Goal: Task Accomplishment & Management: Manage account settings

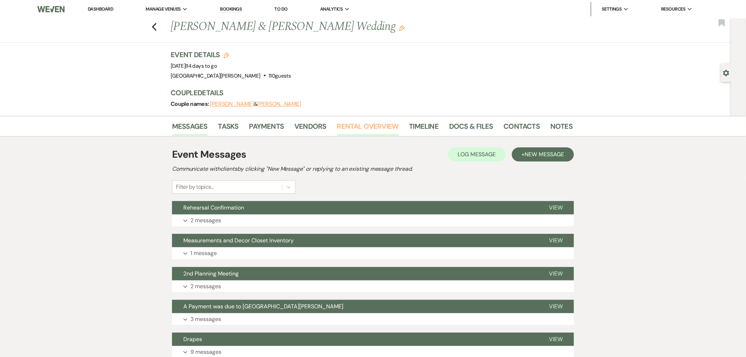
click at [371, 129] on link "Rental Overview" at bounding box center [368, 129] width 62 height 16
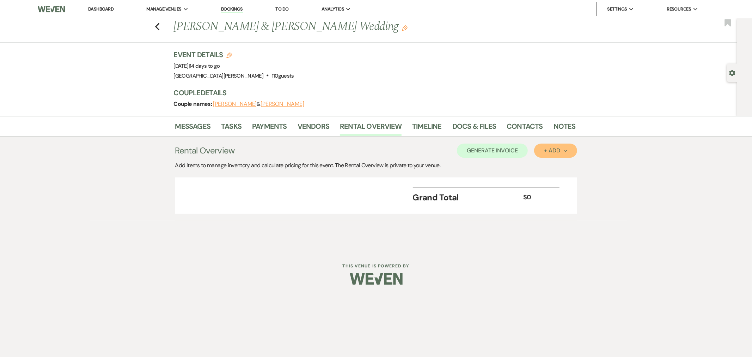
click at [564, 152] on icon "Next" at bounding box center [566, 151] width 4 height 4
click at [548, 163] on button "Item" at bounding box center [552, 166] width 36 height 11
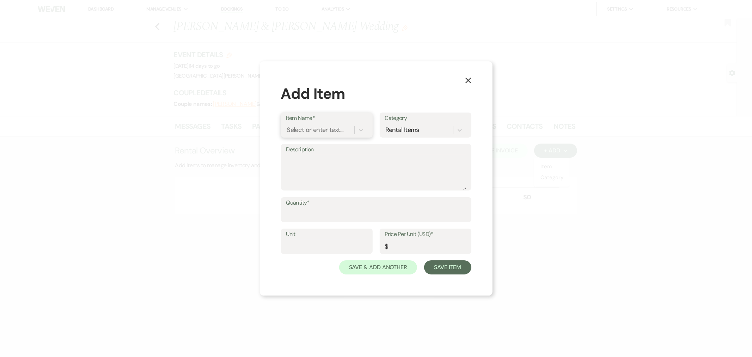
click at [310, 132] on div "Select or enter text..." at bounding box center [315, 130] width 57 height 10
type input "charger"
click at [313, 146] on div "Charger Cleaning Fee" at bounding box center [326, 148] width 81 height 14
type textarea "Cleaning fee if using SVM chargers from the Decor Closet. Any missing or broken…"
type input "1"
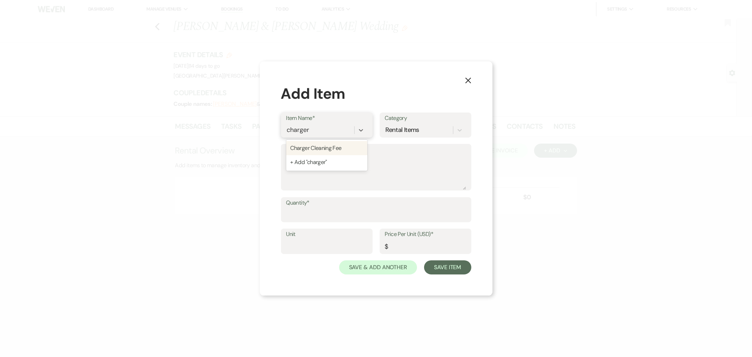
type input "50"
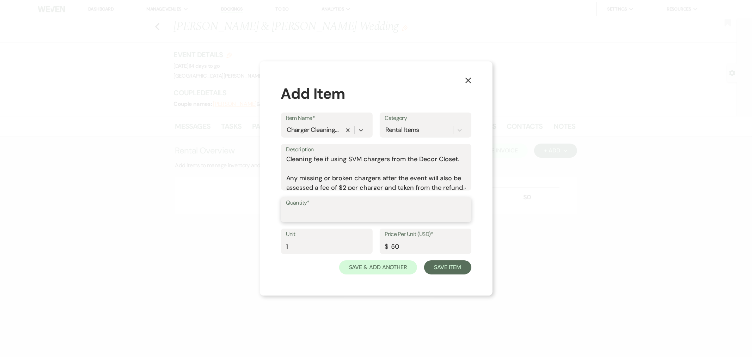
click at [338, 217] on input "Quantity*" at bounding box center [376, 215] width 180 height 14
type input "1"
drag, startPoint x: 439, startPoint y: 268, endPoint x: 450, endPoint y: 265, distance: 11.4
click at [439, 268] on button "Save Item" at bounding box center [447, 267] width 47 height 14
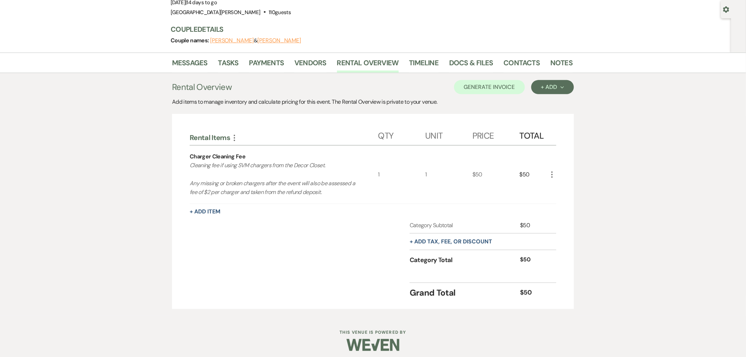
scroll to position [68, 0]
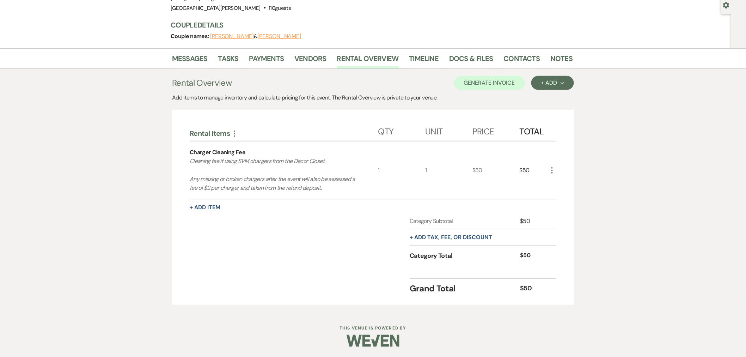
click at [454, 241] on div "+ Add tax, fee, or discount" at bounding box center [451, 237] width 83 height 16
drag, startPoint x: 453, startPoint y: 241, endPoint x: 456, endPoint y: 238, distance: 4.0
click at [454, 239] on div "+ Add tax, fee, or discount" at bounding box center [451, 237] width 83 height 16
click at [456, 238] on button "+ Add tax, fee, or discount" at bounding box center [451, 238] width 83 height 6
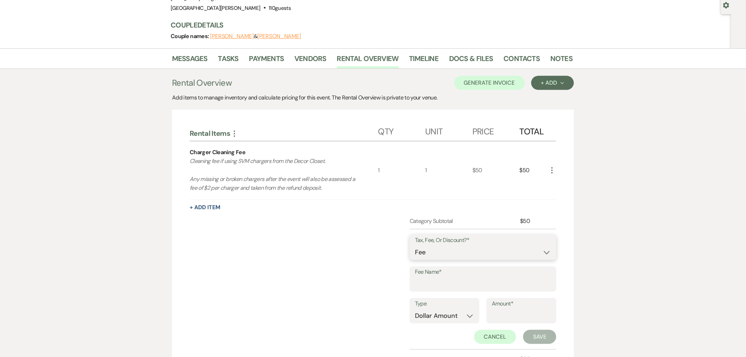
click at [443, 248] on select "Fee Discount Tax" at bounding box center [483, 253] width 136 height 14
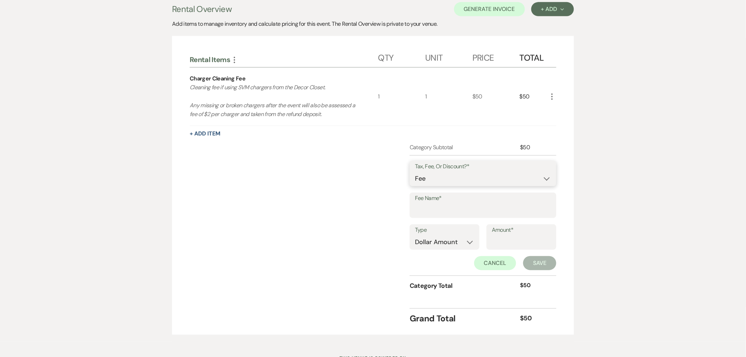
scroll to position [146, 0]
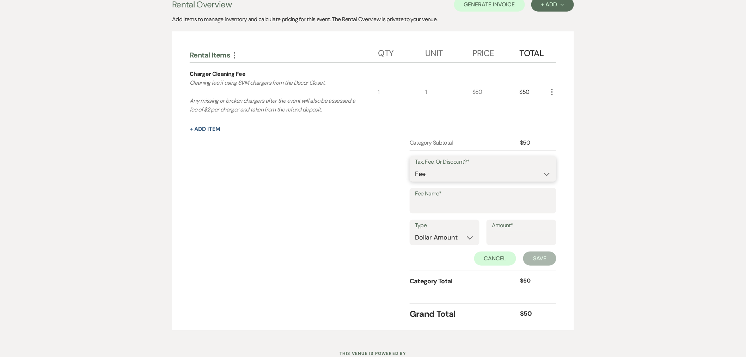
click at [436, 177] on select "Fee Discount Tax" at bounding box center [483, 174] width 136 height 14
select select "3"
click at [415, 167] on select "Fee Discount Tax" at bounding box center [483, 174] width 136 height 14
click at [436, 206] on input "Fee Name*" at bounding box center [483, 206] width 136 height 14
type input "Sales Tax"
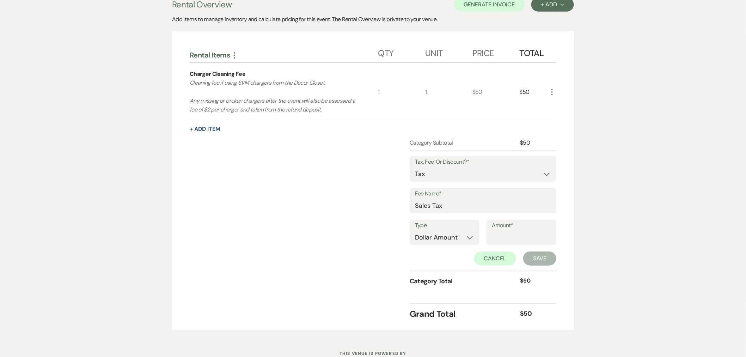
click at [424, 244] on div "Type Dollar Amount Percentage" at bounding box center [445, 232] width 70 height 25
click at [427, 240] on select "Dollar Amount Percentage" at bounding box center [444, 238] width 59 height 14
select select "false"
click at [415, 231] on select "Dollar Amount Percentage" at bounding box center [444, 238] width 59 height 14
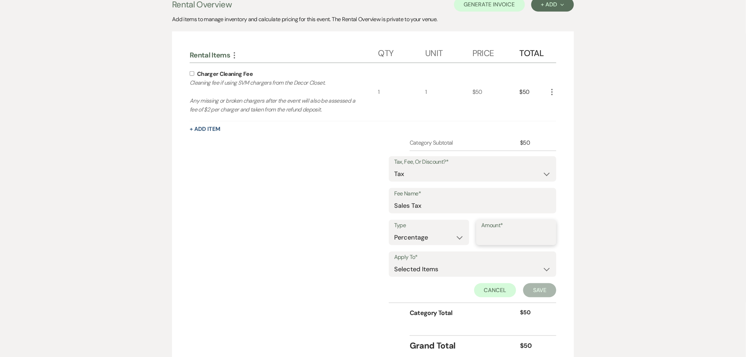
click at [495, 237] on input "Amount*" at bounding box center [517, 238] width 70 height 14
type input "6.75"
click at [190, 72] on input "checkbox" at bounding box center [192, 73] width 5 height 5
checkbox input "true"
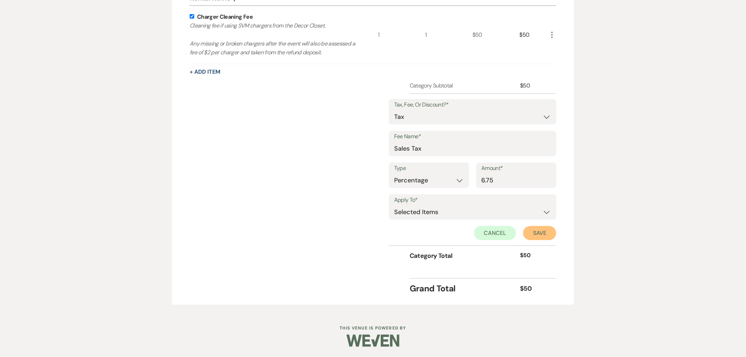
click at [544, 237] on button "Save" at bounding box center [539, 233] width 33 height 14
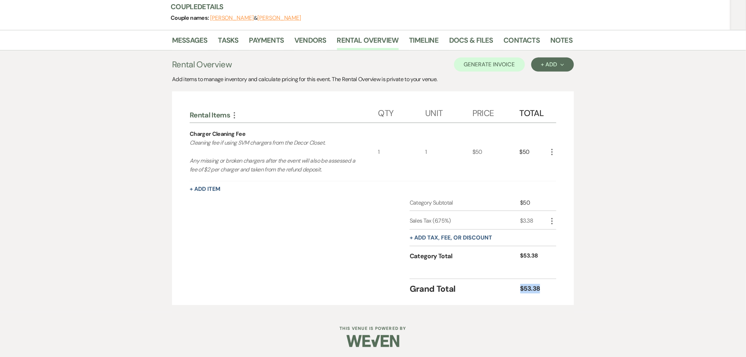
drag, startPoint x: 547, startPoint y: 290, endPoint x: 519, endPoint y: 289, distance: 28.2
click at [520, 290] on div "Grand Total $53.38" at bounding box center [483, 287] width 147 height 17
copy div "$53.38"
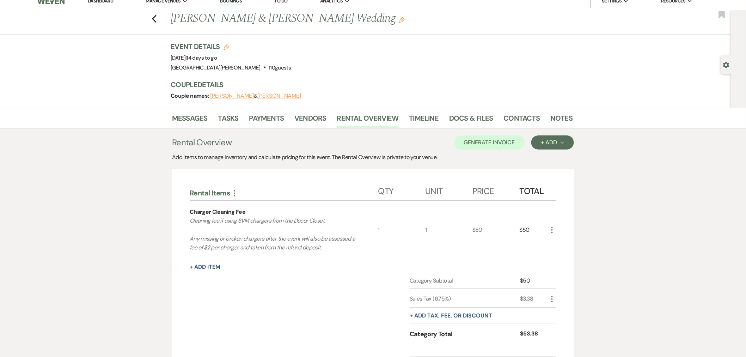
scroll to position [8, 0]
click at [510, 144] on button "Generate Invoice" at bounding box center [489, 143] width 71 height 14
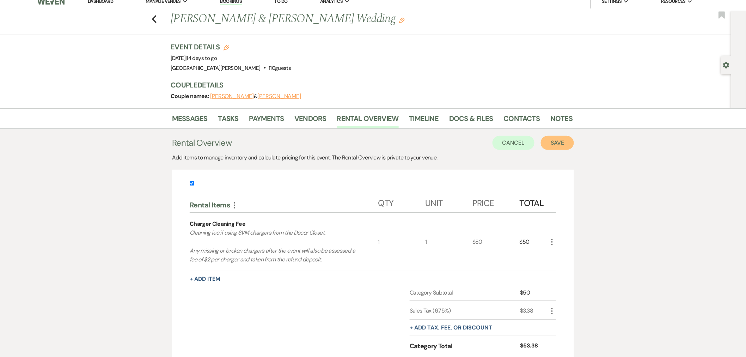
click at [559, 138] on button "Save" at bounding box center [557, 143] width 33 height 14
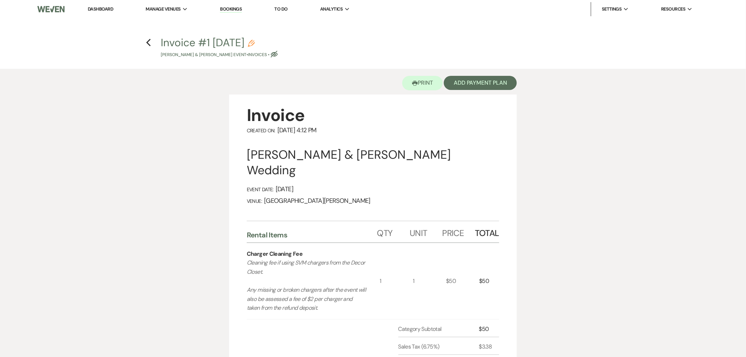
click at [273, 54] on icon "Eye Blocked" at bounding box center [274, 54] width 7 height 7
select select "22"
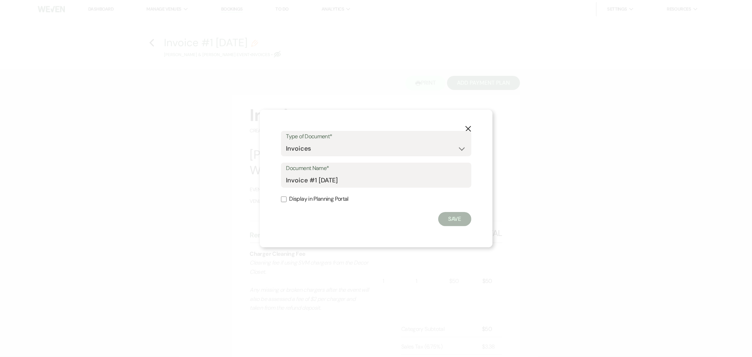
drag, startPoint x: 320, startPoint y: 195, endPoint x: 410, endPoint y: 212, distance: 91.2
click at [320, 196] on label "Display in Planning Portal" at bounding box center [376, 199] width 190 height 10
click at [287, 196] on input "Display in Planning Portal" at bounding box center [284, 199] width 6 height 6
checkbox input "true"
click at [464, 223] on button "Save" at bounding box center [454, 219] width 33 height 14
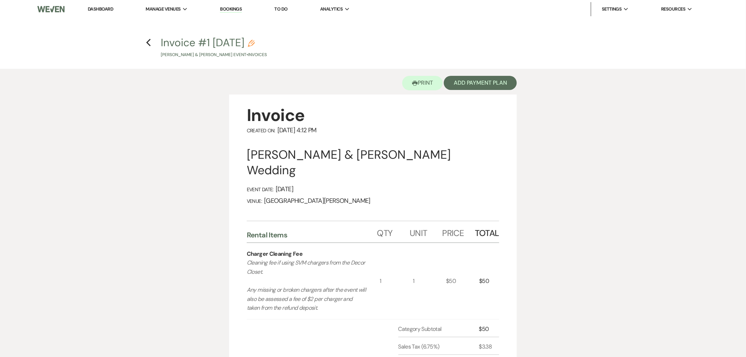
click at [484, 90] on div "Printer Print Add Payment Plan" at bounding box center [373, 82] width 288 height 26
click at [484, 85] on button "Add Payment Plan" at bounding box center [480, 83] width 73 height 14
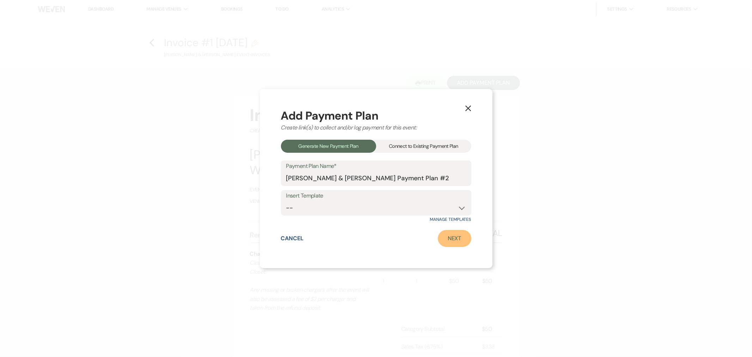
click at [454, 246] on link "Next" at bounding box center [455, 238] width 34 height 17
select select "27771"
select select "2"
select select "percentage"
select select "true"
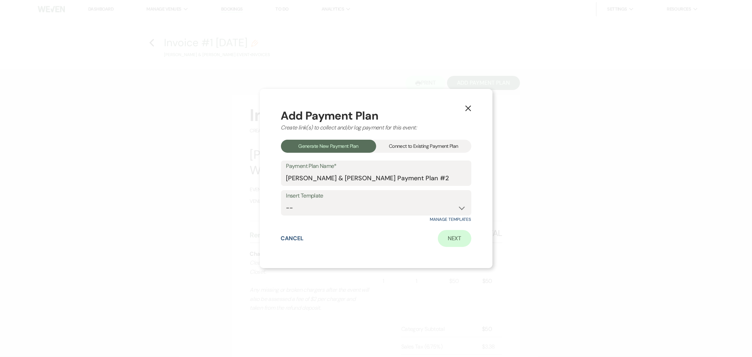
select select "client"
select select "weeks"
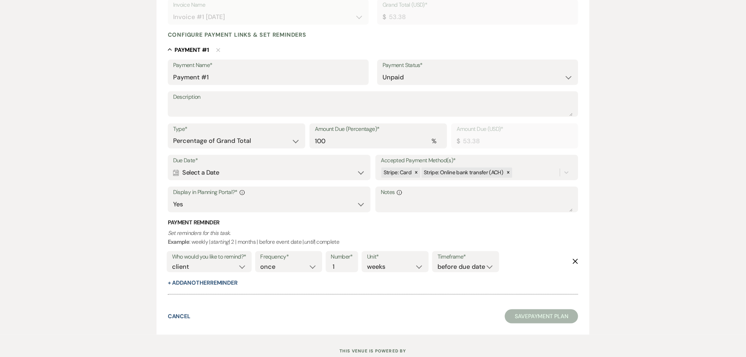
scroll to position [157, 0]
click at [414, 173] on icon at bounding box center [416, 172] width 5 height 5
click at [576, 264] on div "Who would you like to remind?* client venue both Frequency* once daily weekly m…" at bounding box center [371, 263] width 413 height 29
click at [575, 258] on icon "Delete" at bounding box center [576, 261] width 6 height 6
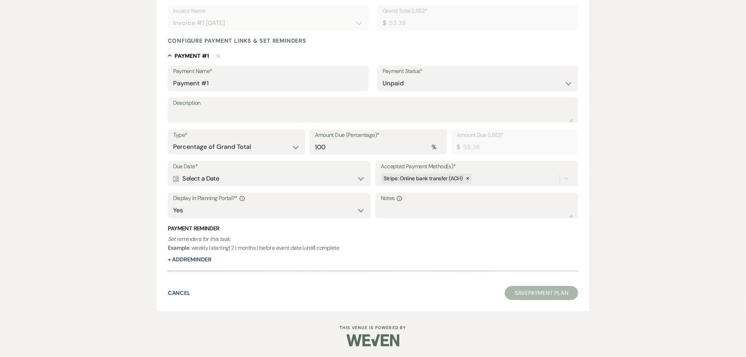
scroll to position [150, 0]
click at [197, 180] on div "Calendar Select a Date Expand" at bounding box center [269, 179] width 192 height 14
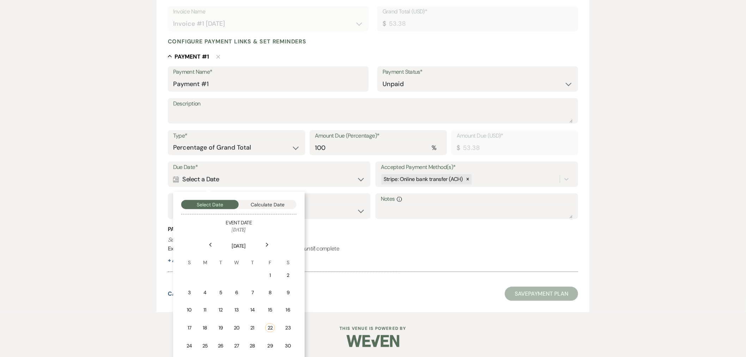
scroll to position [157, 0]
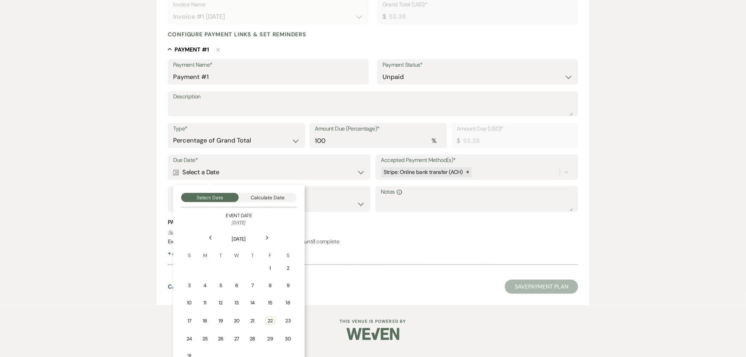
click at [270, 236] on div "Next" at bounding box center [267, 237] width 11 height 11
click at [287, 270] on div "6" at bounding box center [287, 269] width 7 height 8
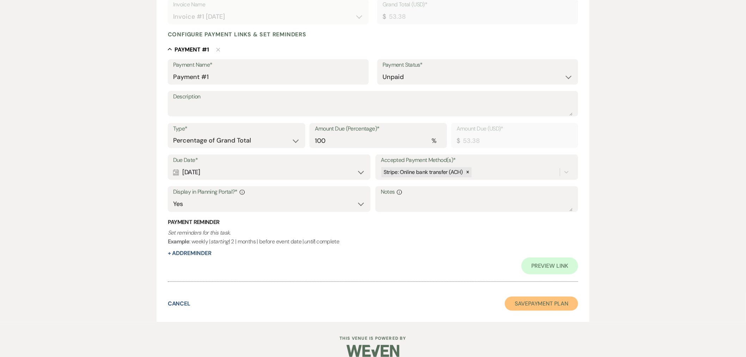
click at [523, 301] on button "Save Payment Plan" at bounding box center [541, 304] width 73 height 14
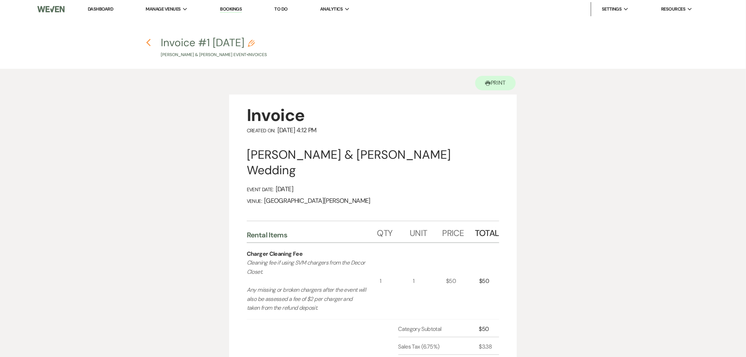
click at [150, 41] on icon "Previous" at bounding box center [148, 42] width 5 height 8
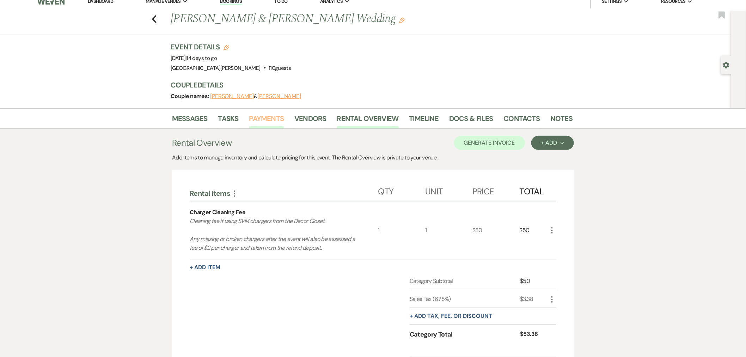
click at [265, 121] on link "Payments" at bounding box center [266, 121] width 35 height 16
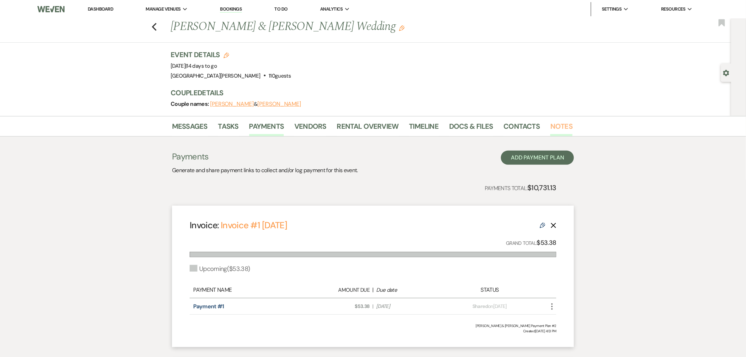
click at [560, 125] on link "Notes" at bounding box center [562, 129] width 22 height 16
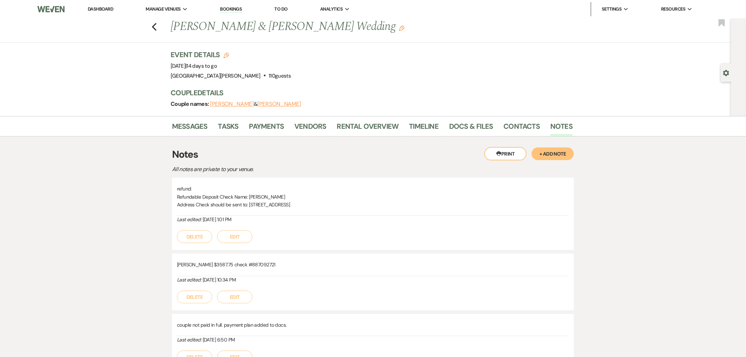
click at [559, 157] on button "+ Add Note" at bounding box center [553, 153] width 42 height 13
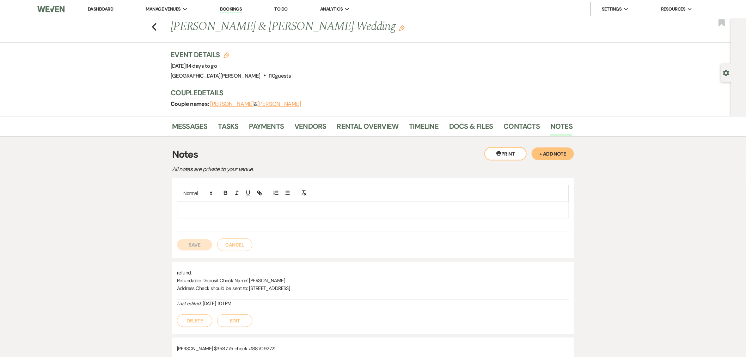
click at [514, 213] on p at bounding box center [373, 210] width 381 height 8
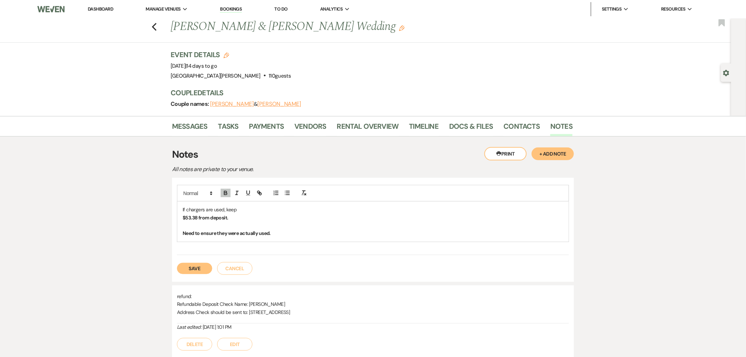
click at [199, 271] on button "Save" at bounding box center [194, 268] width 35 height 11
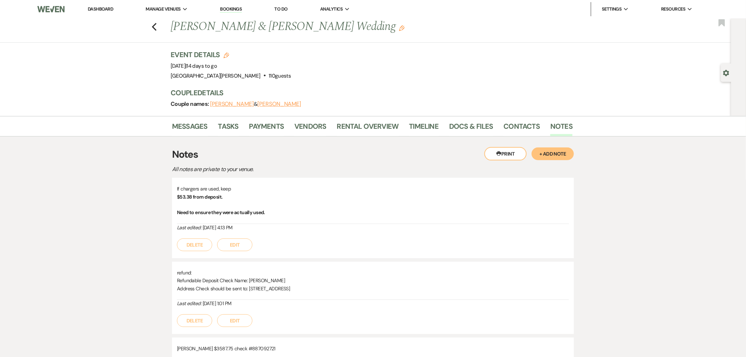
click at [98, 5] on li "Dashboard" at bounding box center [100, 9] width 32 height 14
click at [107, 8] on link "Dashboard" at bounding box center [100, 9] width 25 height 6
